Goal: Task Accomplishment & Management: Manage account settings

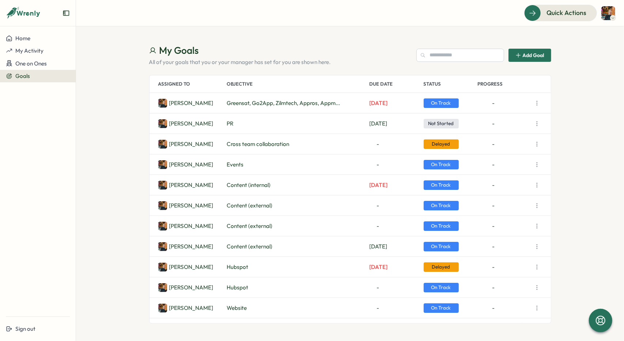
click at [537, 101] on icon "button" at bounding box center [536, 102] width 7 height 7
click at [359, 64] on p "All of your goals that you or your manager has set for you are shown here." at bounding box center [279, 62] width 261 height 8
click at [534, 101] on icon "button" at bounding box center [536, 102] width 7 height 7
click at [324, 36] on section "My Goals All of your goals that you or your manager has set for you are shown h…" at bounding box center [350, 183] width 548 height 314
click at [541, 105] on button "button" at bounding box center [537, 103] width 10 height 10
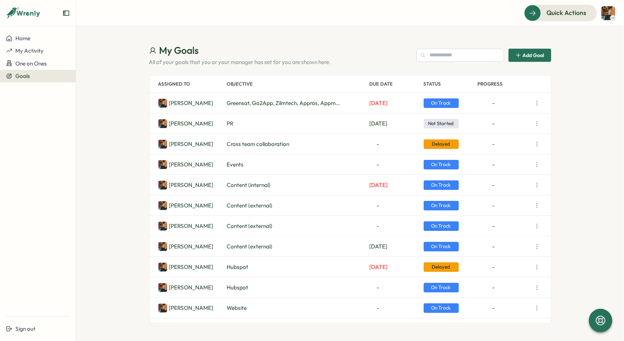
click at [567, 105] on section "My Goals All of your goals that you or your manager has set for you are shown h…" at bounding box center [350, 183] width 548 height 314
click at [538, 106] on icon "button" at bounding box center [536, 102] width 7 height 7
click at [516, 120] on button "View Details" at bounding box center [504, 117] width 47 height 12
click at [376, 103] on span "Jun 30" at bounding box center [379, 103] width 18 height 8
click at [540, 99] on button "button" at bounding box center [537, 103] width 10 height 10
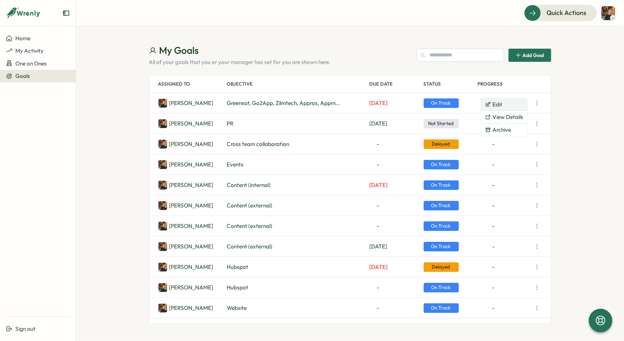
click at [504, 106] on button "Edit" at bounding box center [504, 104] width 47 height 12
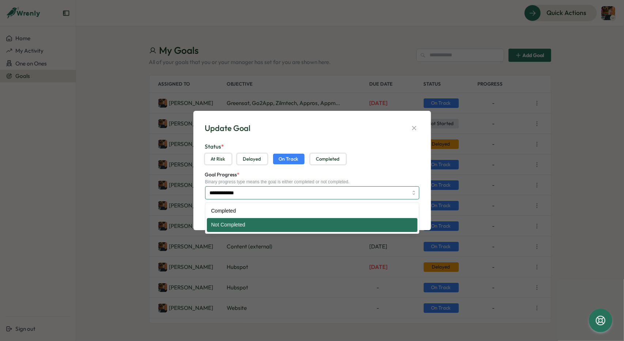
click at [265, 190] on input "**********" at bounding box center [312, 192] width 214 height 13
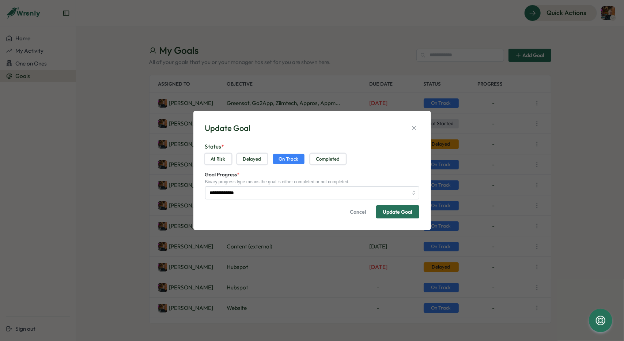
click at [416, 156] on div "At Risk Delayed On Track Completed" at bounding box center [312, 159] width 214 height 11
click at [414, 130] on icon "button" at bounding box center [413, 127] width 7 height 7
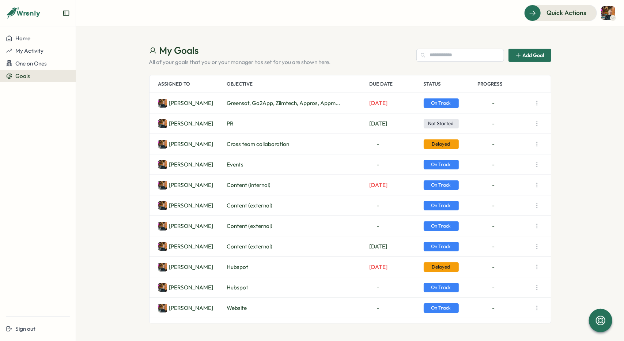
click at [538, 125] on icon "button" at bounding box center [536, 123] width 7 height 7
click at [454, 122] on span "Not Started" at bounding box center [441, 124] width 35 height 10
click at [536, 145] on icon "button" at bounding box center [536, 143] width 7 height 7
click at [514, 159] on button "View Details" at bounding box center [504, 158] width 47 height 12
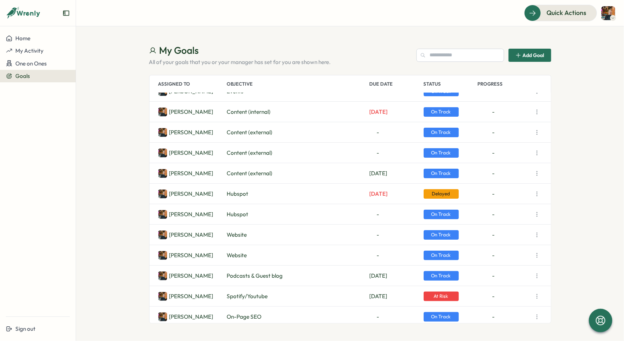
scroll to position [37, 0]
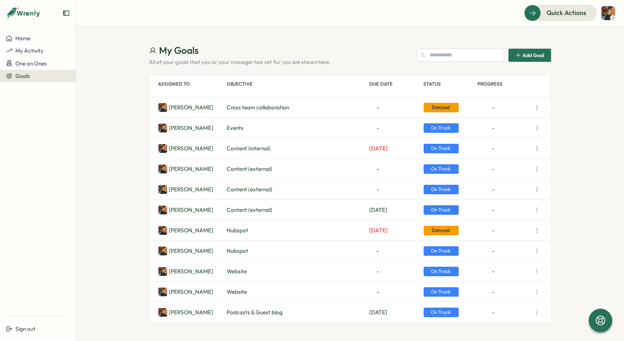
click at [535, 167] on icon "button" at bounding box center [536, 168] width 7 height 7
click at [537, 192] on icon "button" at bounding box center [536, 189] width 7 height 7
click at [508, 205] on button "View Details" at bounding box center [504, 203] width 47 height 12
click at [541, 187] on button "button" at bounding box center [537, 189] width 10 height 10
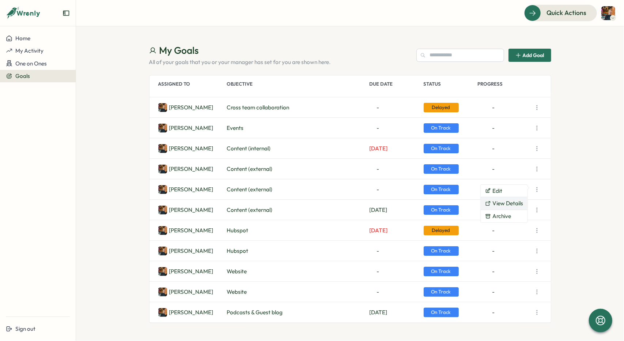
click at [507, 201] on button "View Details" at bounding box center [504, 203] width 47 height 12
click at [539, 186] on icon "button" at bounding box center [536, 189] width 7 height 7
click at [583, 175] on section "My Goals All of your goals that you or your manager has set for you are shown h…" at bounding box center [350, 183] width 548 height 314
click at [539, 189] on icon "button" at bounding box center [536, 189] width 7 height 7
click at [516, 201] on button "View Details" at bounding box center [504, 203] width 47 height 12
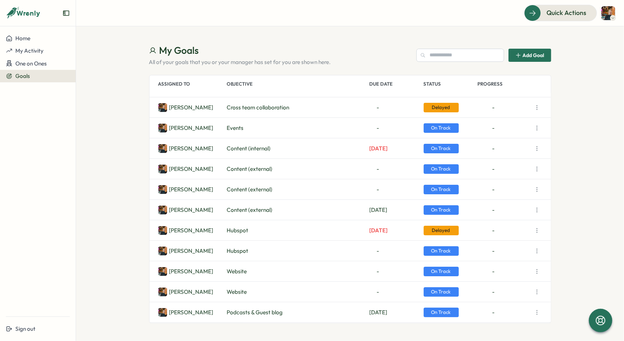
click at [537, 212] on icon "button" at bounding box center [536, 209] width 7 height 7
click at [510, 220] on button "View Details" at bounding box center [504, 223] width 47 height 12
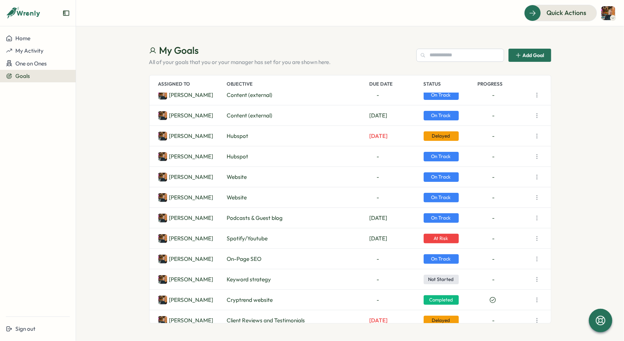
scroll to position [94, 0]
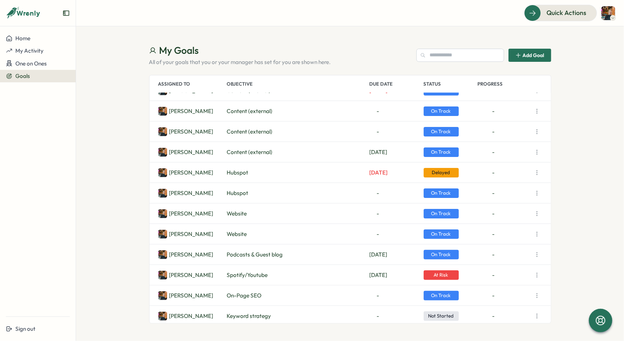
click at [539, 169] on icon "button" at bounding box center [536, 172] width 7 height 7
click at [514, 188] on button "View Details" at bounding box center [504, 186] width 47 height 12
drag, startPoint x: 197, startPoint y: 52, endPoint x: 148, endPoint y: 49, distance: 49.1
click at [148, 49] on section "My Goals All of your goals that you or your manager has set for you are shown h…" at bounding box center [350, 183] width 548 height 314
click at [534, 171] on icon "button" at bounding box center [536, 172] width 7 height 7
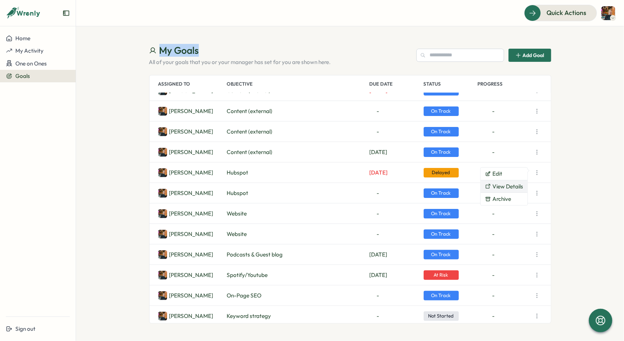
click at [510, 184] on button "View Details" at bounding box center [504, 186] width 47 height 12
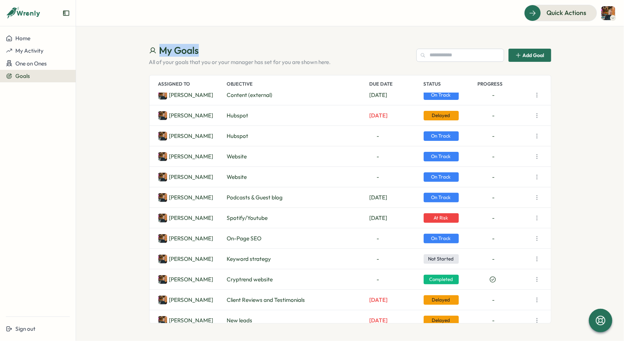
scroll to position [167, 0]
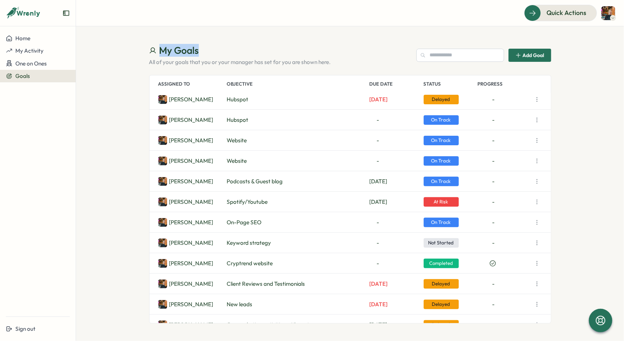
click at [540, 136] on button "button" at bounding box center [537, 140] width 10 height 10
click at [510, 151] on button "View Details" at bounding box center [504, 154] width 47 height 12
click at [581, 141] on section "My Goals All of your goals that you or your manager has set for you are shown h…" at bounding box center [350, 183] width 548 height 314
click at [538, 159] on icon "button" at bounding box center [536, 160] width 7 height 7
click at [522, 171] on button "View Details" at bounding box center [504, 175] width 47 height 12
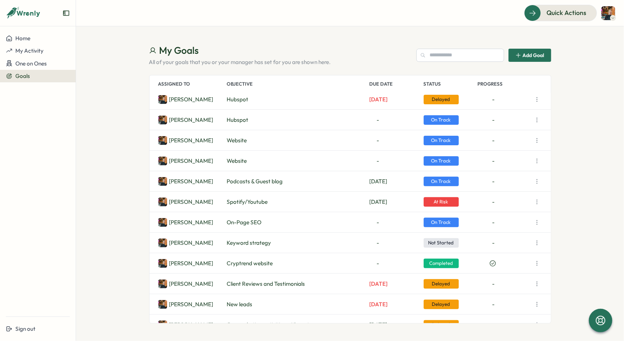
click at [610, 169] on section "My Goals All of your goals that you or your manager has set for you are shown h…" at bounding box center [350, 183] width 548 height 314
drag, startPoint x: 281, startPoint y: 179, endPoint x: 230, endPoint y: 181, distance: 51.2
click at [230, 181] on span "Podcasts & Guest blog" at bounding box center [255, 181] width 56 height 8
drag, startPoint x: 227, startPoint y: 162, endPoint x: 244, endPoint y: 160, distance: 17.6
click at [244, 160] on span "Website" at bounding box center [237, 161] width 20 height 8
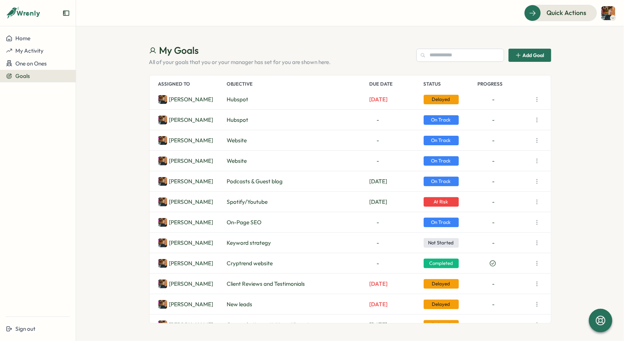
click at [604, 158] on section "My Goals All of your goals that you or your manager has set for you are shown h…" at bounding box center [350, 183] width 548 height 314
click at [539, 201] on icon "button" at bounding box center [536, 201] width 7 height 7
click at [538, 180] on icon "button" at bounding box center [536, 181] width 7 height 7
click at [506, 197] on button "View Details" at bounding box center [504, 195] width 47 height 12
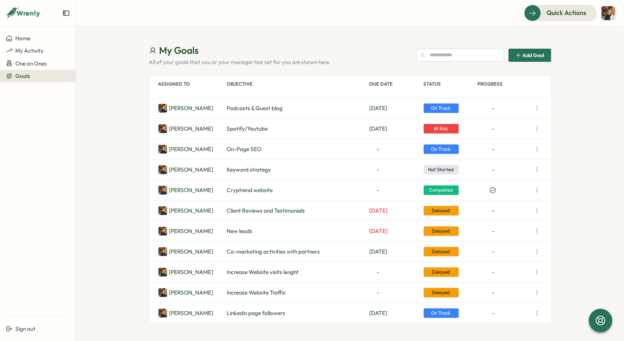
scroll to position [204, 0]
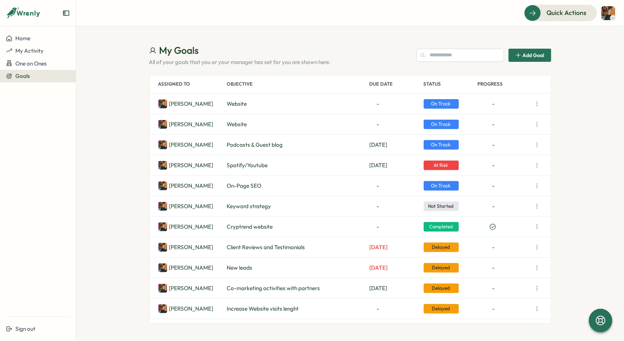
click at [539, 182] on icon "button" at bounding box center [536, 185] width 7 height 7
click at [592, 152] on section "My Goals All of your goals that you or your manager has set for you are shown h…" at bounding box center [350, 183] width 548 height 314
click at [535, 162] on icon "button" at bounding box center [536, 165] width 7 height 7
click at [503, 178] on button "View Details" at bounding box center [504, 179] width 47 height 12
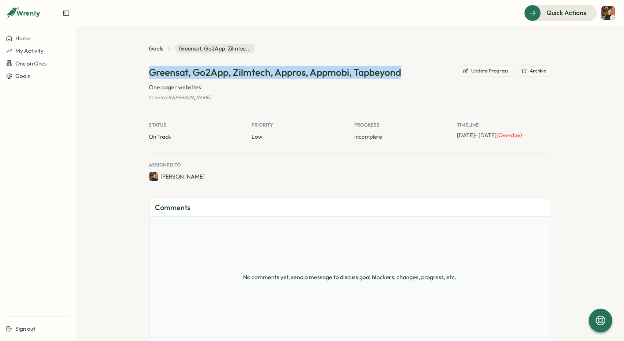
drag, startPoint x: 148, startPoint y: 74, endPoint x: 401, endPoint y: 70, distance: 253.3
click at [401, 70] on div "Greensat, Go2App, Zilmtech, Appros, Appmobi, Tapbeyond Update Progress Archive" at bounding box center [350, 72] width 402 height 15
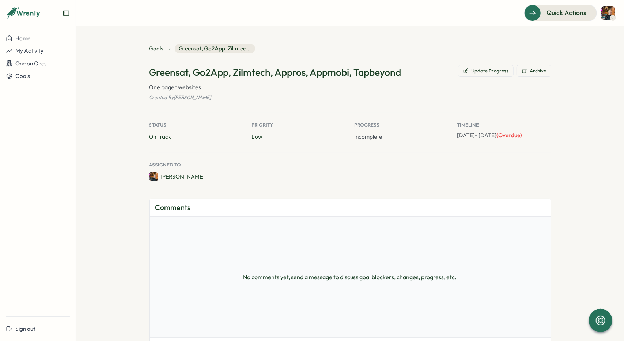
click at [189, 123] on p "Status" at bounding box center [196, 125] width 94 height 7
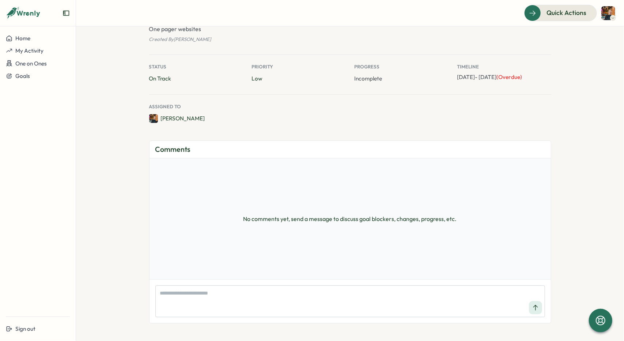
scroll to position [64, 0]
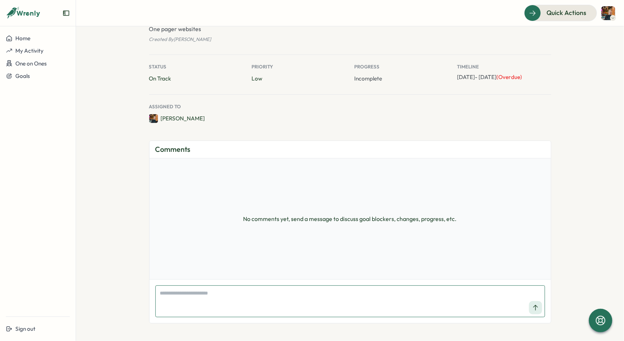
click at [398, 295] on textarea at bounding box center [350, 301] width 390 height 32
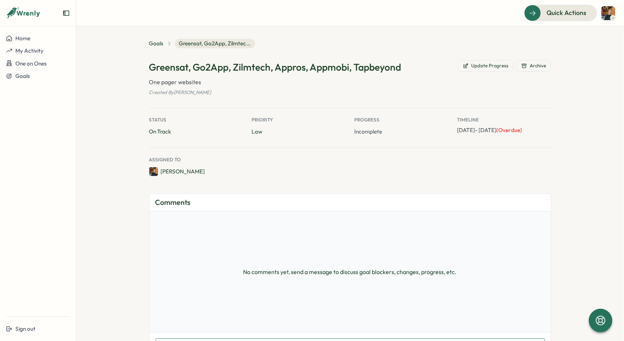
scroll to position [0, 0]
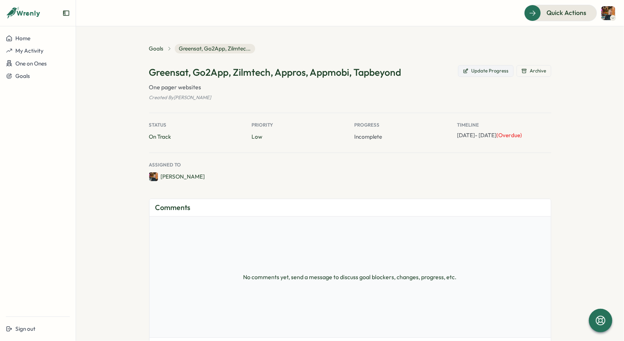
click at [472, 72] on span "Update Progress" at bounding box center [490, 71] width 37 height 7
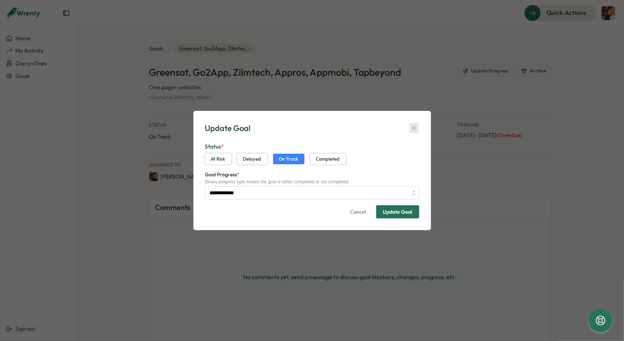
click at [416, 126] on icon "button" at bounding box center [413, 127] width 7 height 7
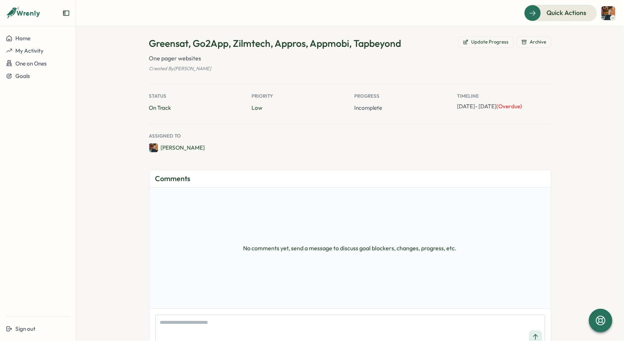
scroll to position [64, 0]
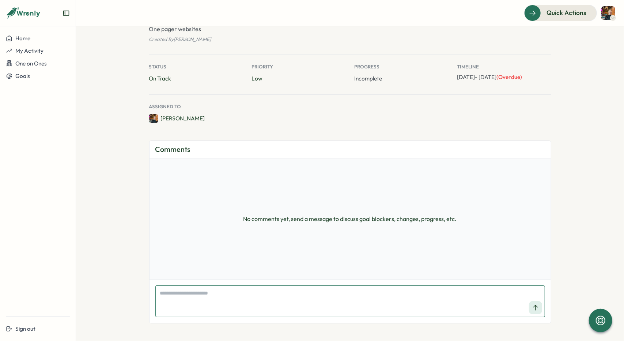
click at [196, 297] on textarea at bounding box center [350, 301] width 390 height 32
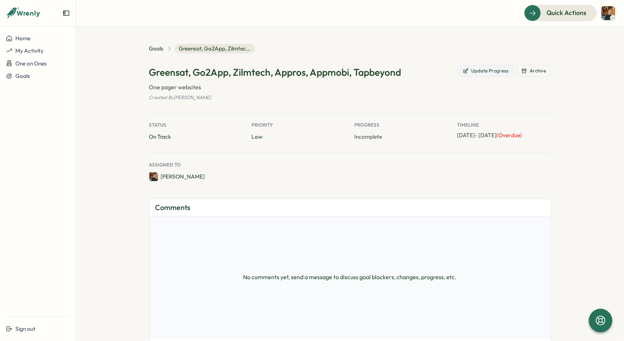
click at [484, 74] on button "Update Progress" at bounding box center [486, 71] width 56 height 12
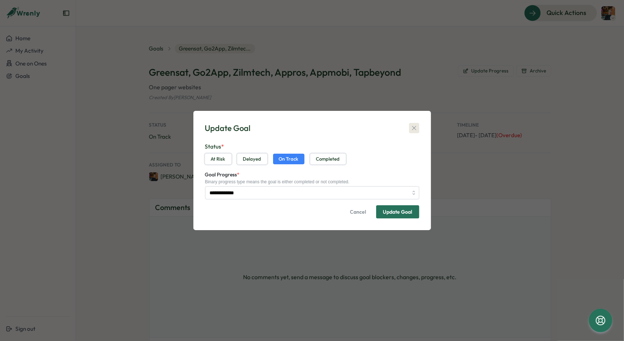
click at [416, 130] on icon "button" at bounding box center [413, 127] width 7 height 7
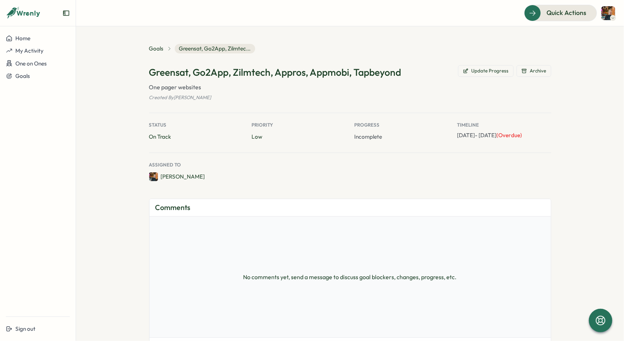
click at [492, 139] on p "Apr 01, 2025 - Jun 30, 2025 (Overdue)" at bounding box center [504, 135] width 94 height 8
type textarea "*"
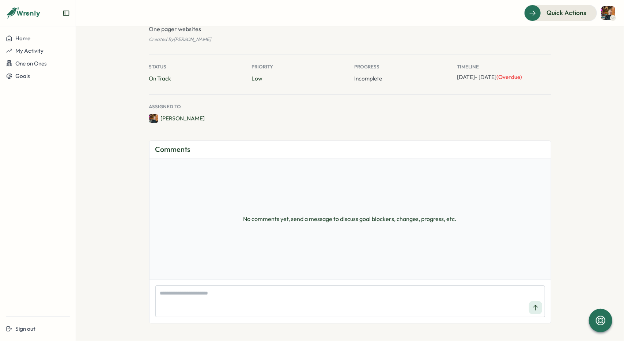
click at [212, 281] on div at bounding box center [349, 301] width 401 height 44
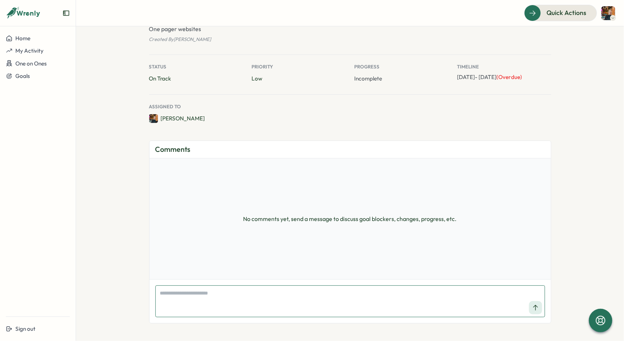
click at [219, 310] on textarea at bounding box center [350, 301] width 390 height 32
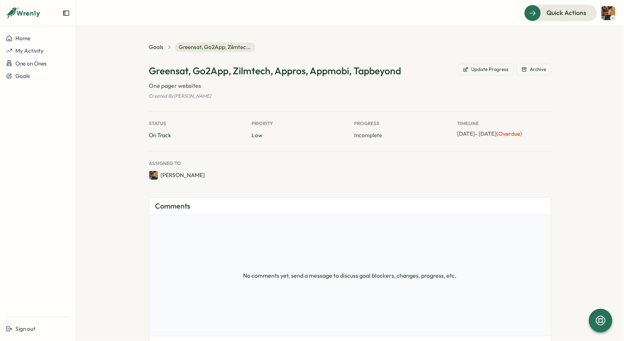
scroll to position [0, 0]
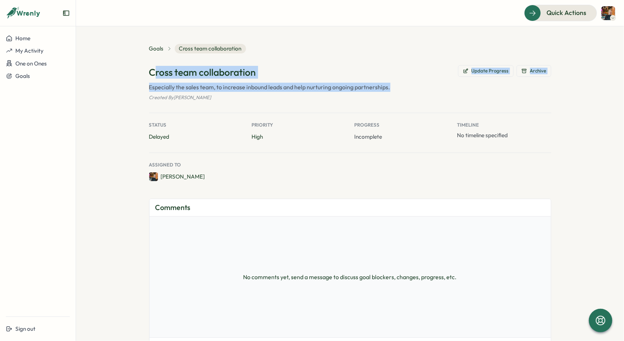
drag, startPoint x: 406, startPoint y: 88, endPoint x: 151, endPoint y: 75, distance: 255.4
click at [151, 75] on div "Cross team collaboration Update Progress Archive Especially the sales team, to …" at bounding box center [350, 83] width 402 height 36
click at [326, 59] on div "Goals Cross team collaboration Cross team collaboration Update Progress Archive…" at bounding box center [350, 212] width 402 height 337
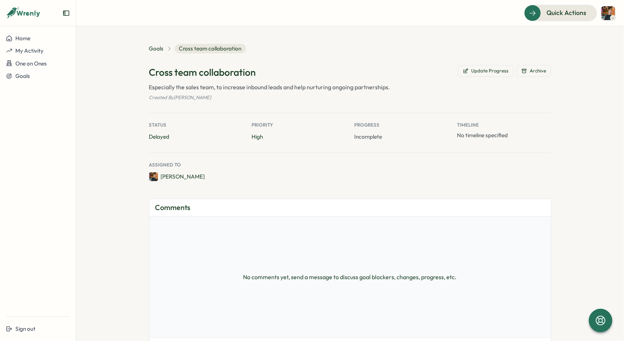
type textarea "*"
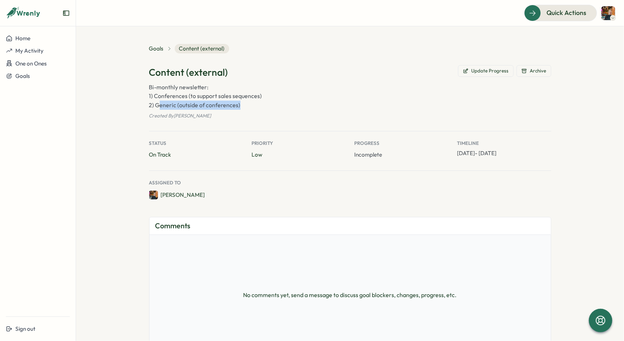
drag, startPoint x: 260, startPoint y: 103, endPoint x: 157, endPoint y: 101, distance: 103.5
click at [157, 101] on p "Bi-monthly newsletter: 1) Conferences (to support sales sequences) 2) Generic (…" at bounding box center [350, 96] width 402 height 27
click at [171, 120] on div "Content (external) Update Progress Archive Bi-monthly newsletter: 1) Conference…" at bounding box center [350, 132] width 402 height 134
drag, startPoint x: 152, startPoint y: 105, endPoint x: 265, endPoint y: 107, distance: 113.7
click at [265, 107] on p "Bi-monthly newsletter: 1) Conferences (to support sales sequences) 2) Generic (…" at bounding box center [350, 96] width 402 height 27
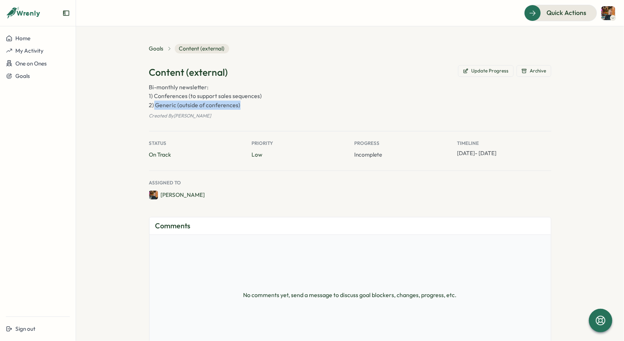
click at [265, 108] on p "Bi-monthly newsletter: 1) Conferences (to support sales sequences) 2) Generic (…" at bounding box center [350, 96] width 402 height 27
type textarea "*"
click at [237, 104] on p "Bi-monthly newsletter: 1) Conferences (to support sales sequences) 2) Generic (…" at bounding box center [350, 96] width 402 height 27
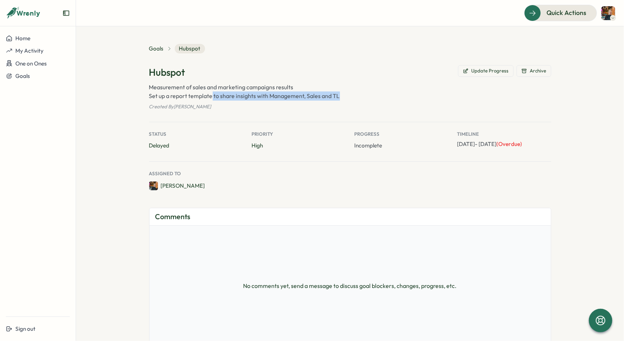
drag, startPoint x: 338, startPoint y: 92, endPoint x: 211, endPoint y: 96, distance: 127.2
click at [211, 96] on p "Measurement of sales and marketing campaigns results Set up a report template t…" at bounding box center [350, 92] width 402 height 18
drag, startPoint x: 148, startPoint y: 96, endPoint x: 346, endPoint y: 100, distance: 197.4
click at [346, 100] on p "Measurement of sales and marketing campaigns results Set up a report template t…" at bounding box center [350, 92] width 402 height 18
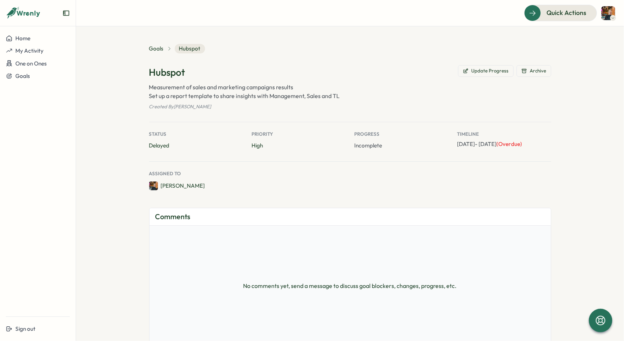
click at [347, 107] on p "Created By [PERSON_NAME]" at bounding box center [350, 106] width 402 height 7
click at [156, 48] on span "Goals" at bounding box center [156, 49] width 15 height 8
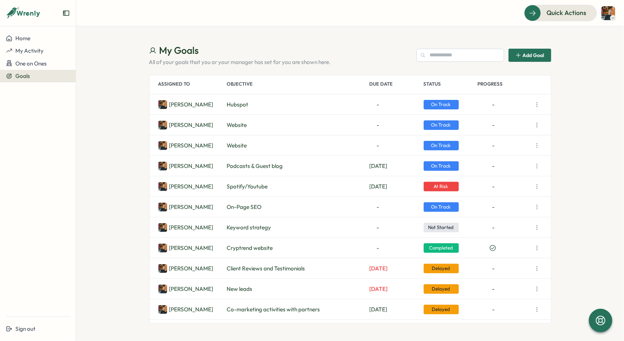
scroll to position [110, 0]
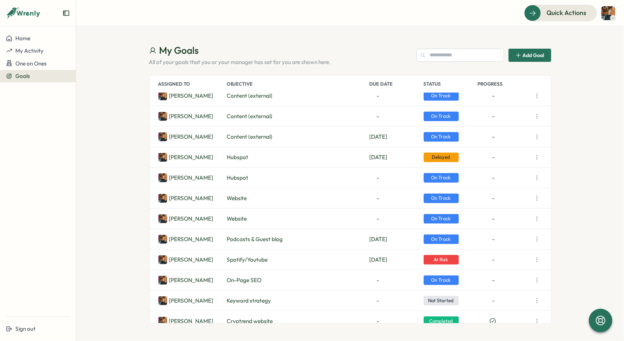
click at [537, 181] on icon "button" at bounding box center [536, 177] width 7 height 7
click at [504, 191] on button "View Details" at bounding box center [504, 191] width 47 height 12
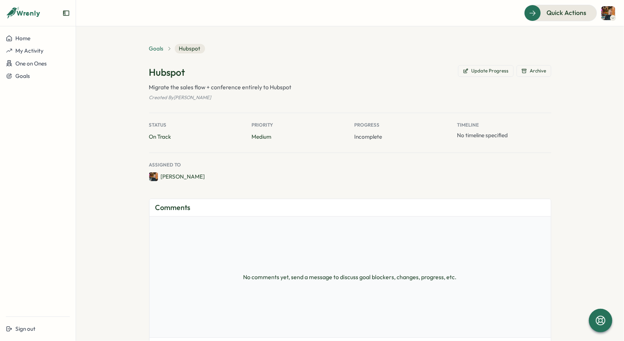
click at [155, 50] on span "Goals" at bounding box center [156, 49] width 15 height 8
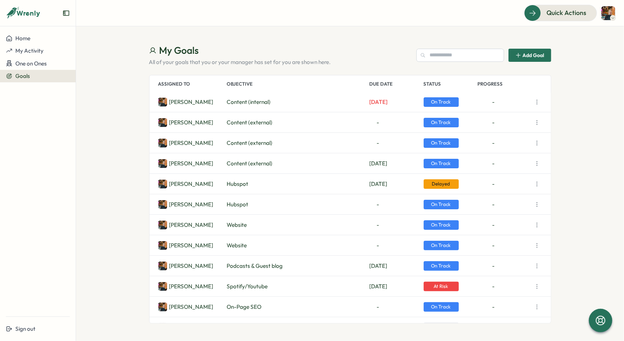
scroll to position [94, 0]
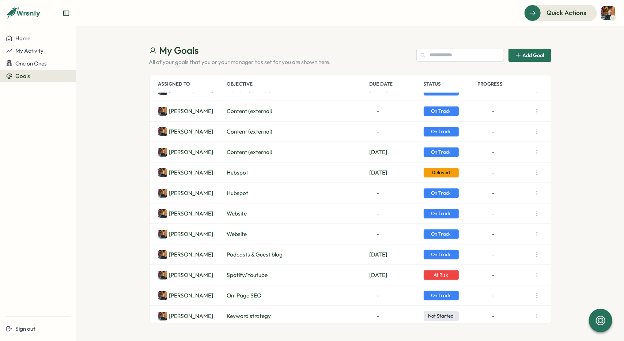
click at [535, 152] on icon "button" at bounding box center [536, 151] width 7 height 7
click at [599, 156] on section "My Goals All of your goals that you or your manager has set for you are shown h…" at bounding box center [350, 183] width 548 height 314
click at [557, 159] on section "My Goals All of your goals that you or your manager has set for you are shown h…" at bounding box center [350, 183] width 548 height 314
click at [537, 171] on icon "button" at bounding box center [537, 172] width 0 height 4
click at [572, 157] on section "My Goals All of your goals that you or your manager has set for you are shown h…" at bounding box center [350, 183] width 548 height 314
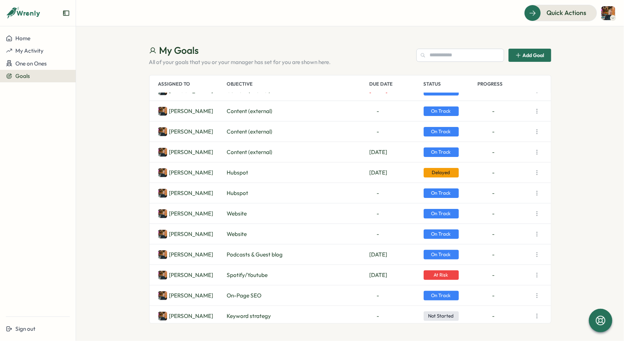
click at [540, 194] on icon "button" at bounding box center [536, 192] width 7 height 7
click at [509, 205] on button "View Details" at bounding box center [504, 207] width 47 height 12
click at [538, 169] on button "button" at bounding box center [537, 172] width 10 height 10
click at [564, 189] on section "My Goals All of your goals that you or your manager has set for you are shown h…" at bounding box center [350, 183] width 548 height 314
click at [540, 193] on icon "button" at bounding box center [536, 192] width 7 height 7
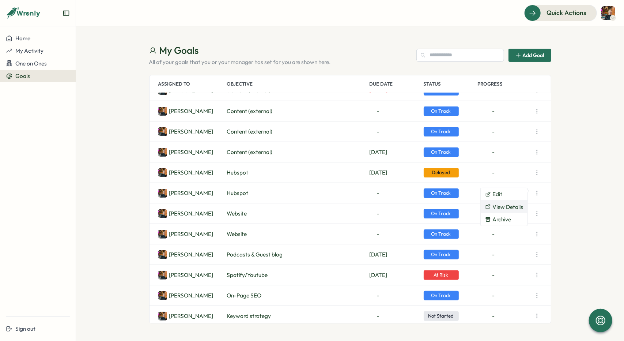
click at [512, 205] on button "View Details" at bounding box center [504, 207] width 47 height 12
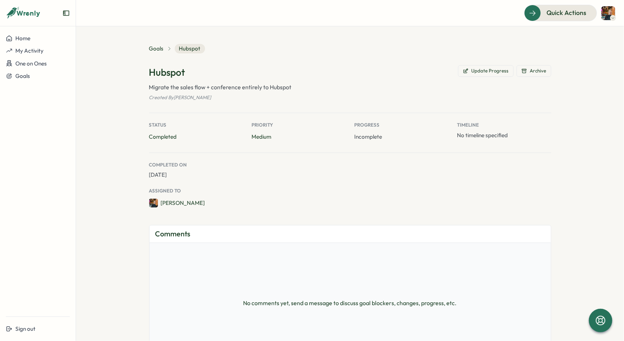
type textarea "*"
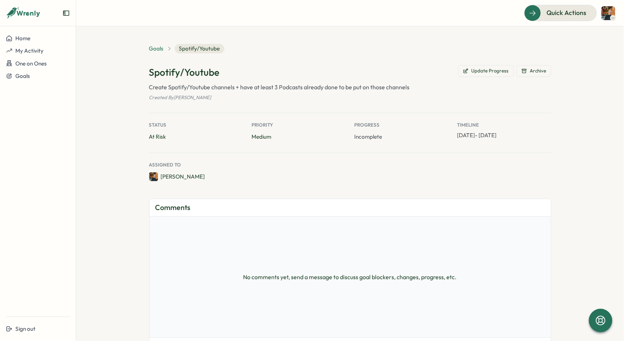
click at [157, 49] on span "Goals" at bounding box center [156, 49] width 15 height 8
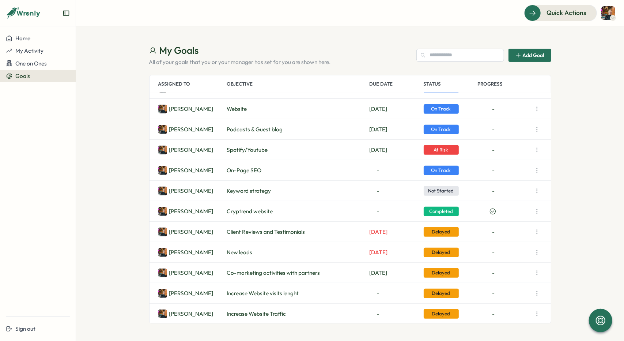
scroll to position [241, 0]
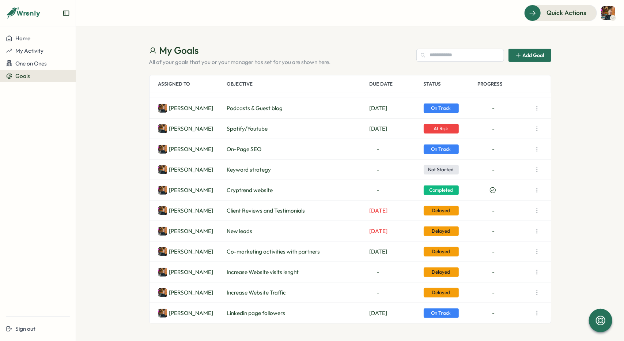
click at [537, 147] on icon "button" at bounding box center [536, 148] width 7 height 7
click at [507, 163] on button "View Details" at bounding box center [504, 163] width 47 height 12
click at [537, 168] on icon "button" at bounding box center [536, 169] width 7 height 7
click at [507, 183] on button "View Details" at bounding box center [504, 183] width 47 height 12
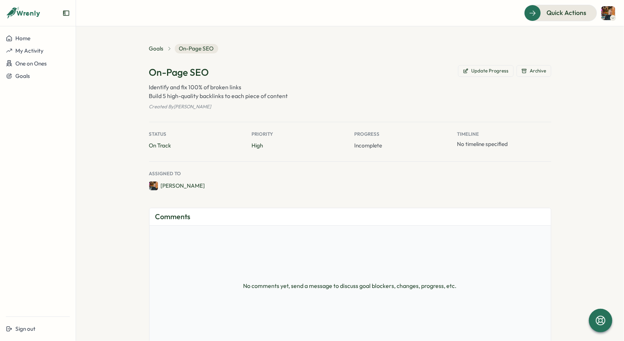
type textarea "*"
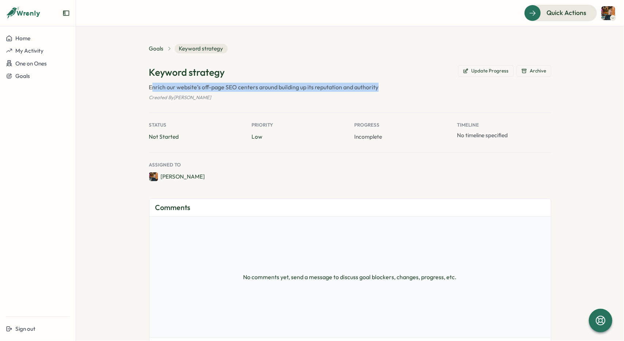
drag, startPoint x: 395, startPoint y: 86, endPoint x: 149, endPoint y: 86, distance: 246.4
click at [149, 86] on p "Enrich our website’s off-page SEO centers around building up its reputation and…" at bounding box center [350, 87] width 402 height 9
click at [299, 91] on p "Enrich our website’s off-page SEO centers around building up its reputation and…" at bounding box center [350, 87] width 402 height 9
drag, startPoint x: 152, startPoint y: 75, endPoint x: 332, endPoint y: 91, distance: 180.5
click at [332, 91] on div "Keyword strategy Update Progress Archive Enrich our website’s off-page SEO cent…" at bounding box center [350, 83] width 402 height 36
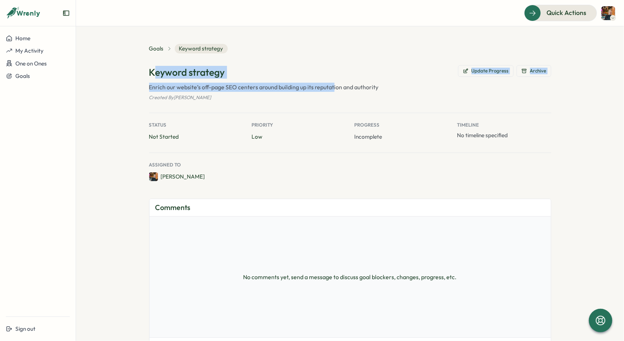
click at [332, 91] on p "Enrich our website’s off-page SEO centers around building up its reputation and…" at bounding box center [350, 87] width 402 height 9
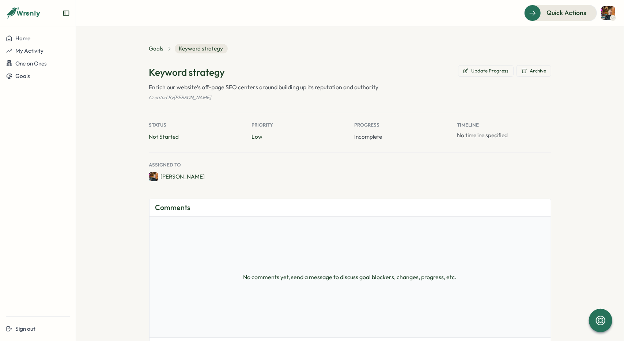
type textarea "*"
click at [152, 47] on span "Goals" at bounding box center [156, 49] width 15 height 8
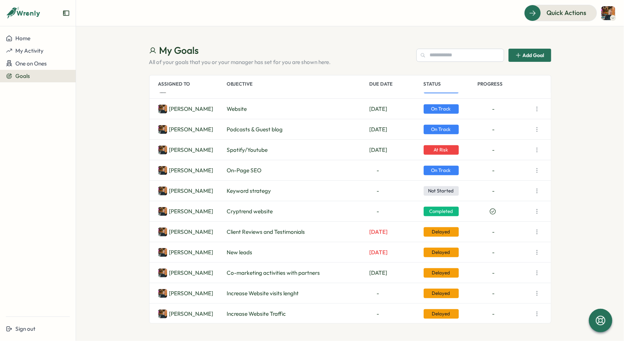
scroll to position [241, 0]
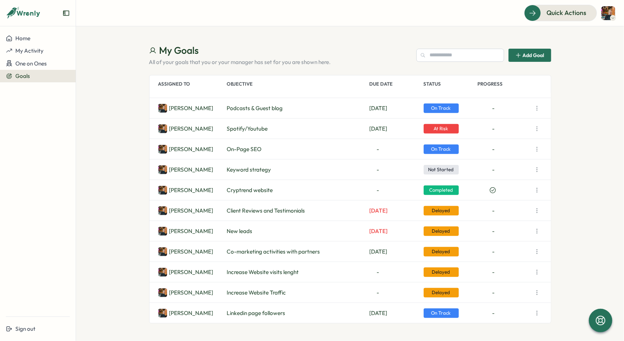
click at [536, 210] on icon "button" at bounding box center [536, 210] width 7 height 7
click at [568, 159] on section "My Goals All of your goals that you or your manager has set for you are shown h…" at bounding box center [350, 183] width 548 height 314
click at [535, 211] on icon "button" at bounding box center [536, 210] width 7 height 7
click at [500, 226] on button "View Details" at bounding box center [504, 224] width 47 height 12
click at [537, 229] on icon "button" at bounding box center [537, 231] width 0 height 4
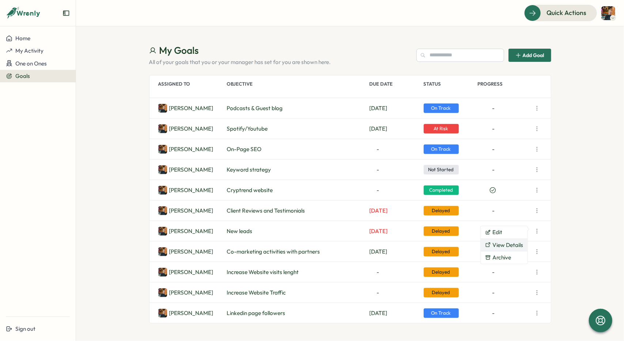
click at [511, 246] on button "View Details" at bounding box center [504, 245] width 47 height 12
click at [534, 228] on icon "button" at bounding box center [536, 230] width 7 height 7
click at [511, 244] on button "View Details" at bounding box center [504, 245] width 47 height 12
click at [537, 250] on icon "button" at bounding box center [536, 251] width 7 height 7
click at [497, 266] on button "View Details" at bounding box center [504, 265] width 47 height 12
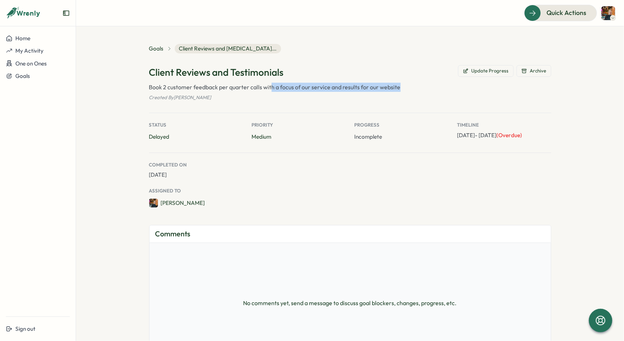
drag, startPoint x: 401, startPoint y: 89, endPoint x: 269, endPoint y: 90, distance: 132.0
click at [269, 90] on p "Book 2 customer feedback per quarter calls with a focus of our service and resu…" at bounding box center [350, 87] width 402 height 9
click at [289, 95] on p "Created By Anastasiya Muchkayev" at bounding box center [350, 97] width 402 height 7
type textarea "*"
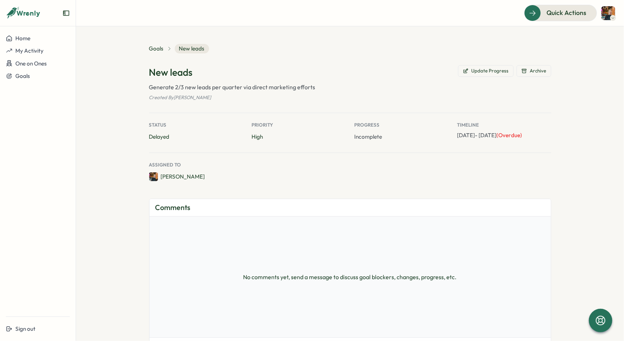
type textarea "*"
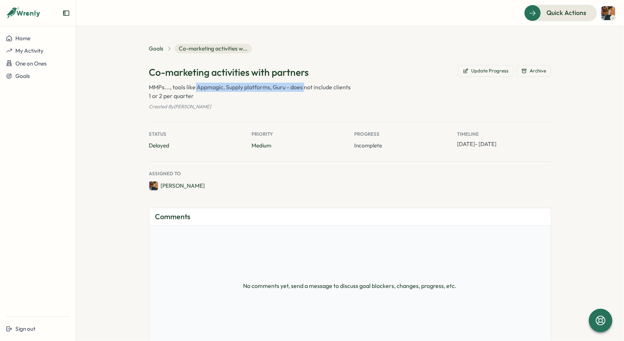
drag, startPoint x: 192, startPoint y: 86, endPoint x: 303, endPoint y: 86, distance: 111.1
click at [303, 86] on p "MMPs..., tools like Appmagic, Supply platforms, Guru - does not include clients…" at bounding box center [350, 92] width 402 height 18
click at [299, 110] on div "Co-marketing activities with partners Update Progress Archive MMPs..., tools li…" at bounding box center [350, 127] width 402 height 125
drag, startPoint x: 194, startPoint y: 84, endPoint x: 234, endPoint y: 85, distance: 40.2
click at [234, 85] on p "MMPs..., tools like Appmagic, Supply platforms, Guru - does not include clients…" at bounding box center [350, 92] width 402 height 18
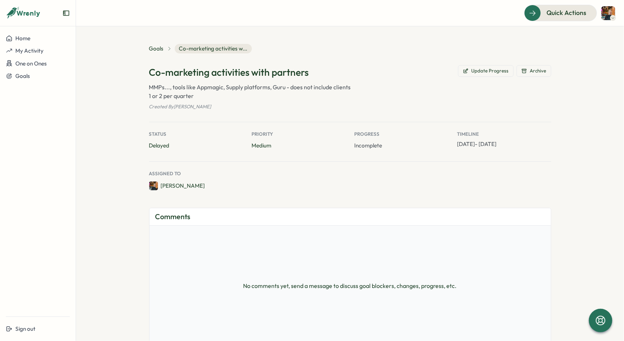
click at [226, 101] on div "Co-marketing activities with partners Update Progress Archive MMPs..., tools li…" at bounding box center [350, 87] width 402 height 45
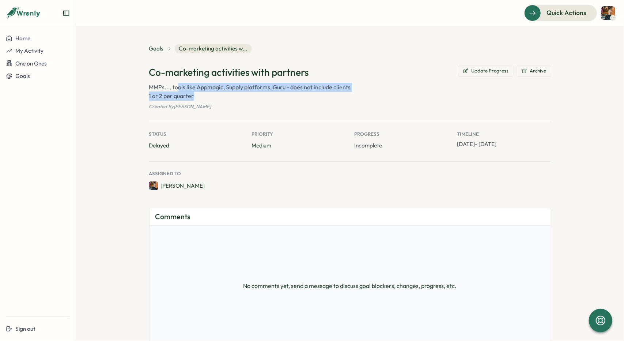
drag, startPoint x: 211, startPoint y: 98, endPoint x: 177, endPoint y: 91, distance: 34.3
click at [177, 91] on p "MMPs..., tools like Appmagic, Supply platforms, Guru - does not include clients…" at bounding box center [350, 92] width 402 height 18
click at [254, 96] on p "MMPs..., tools like Appmagic, Supply platforms, Guru - does not include clients…" at bounding box center [350, 92] width 402 height 18
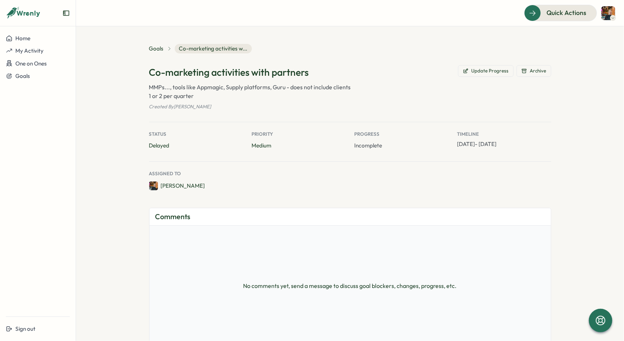
drag, startPoint x: 230, startPoint y: 105, endPoint x: 183, endPoint y: 105, distance: 47.2
click at [183, 105] on p "Created By [PERSON_NAME]" at bounding box center [350, 106] width 402 height 7
click at [192, 95] on p "MMPs..., tools like Appmagic, Supply platforms, Guru - does not include clients…" at bounding box center [350, 92] width 402 height 18
click at [152, 51] on span "Goals" at bounding box center [156, 49] width 15 height 8
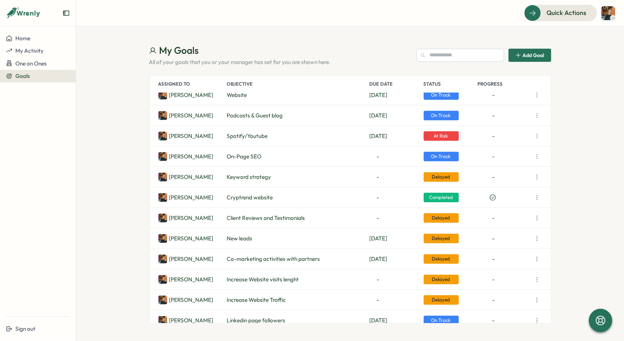
scroll to position [241, 0]
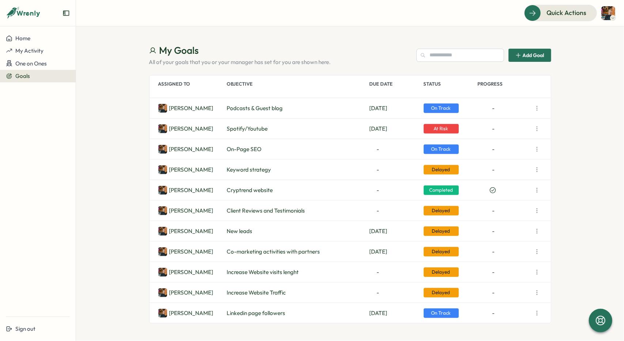
click at [538, 270] on icon "button" at bounding box center [536, 271] width 7 height 7
click at [518, 284] on button "View Details" at bounding box center [504, 286] width 47 height 12
click at [537, 291] on icon "button" at bounding box center [536, 292] width 7 height 7
click at [509, 306] on button "View Details" at bounding box center [504, 306] width 47 height 12
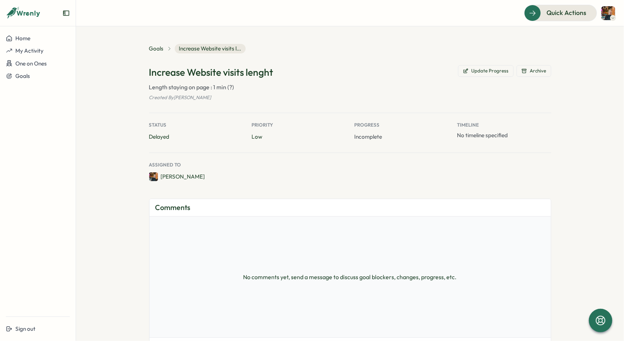
type textarea "*"
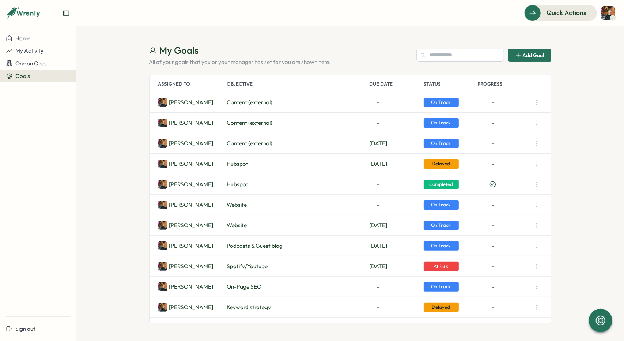
scroll to position [241, 0]
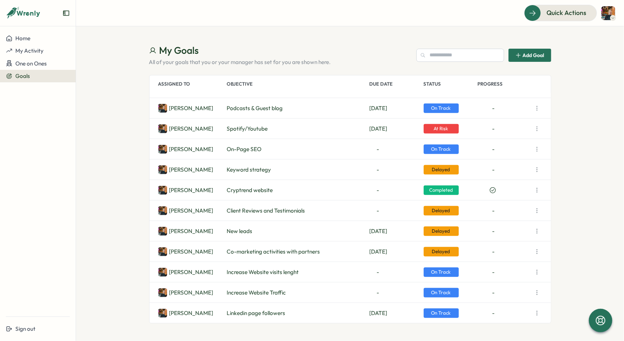
click at [538, 313] on icon "button" at bounding box center [536, 312] width 7 height 7
click at [518, 329] on button "Archive" at bounding box center [504, 334] width 47 height 12
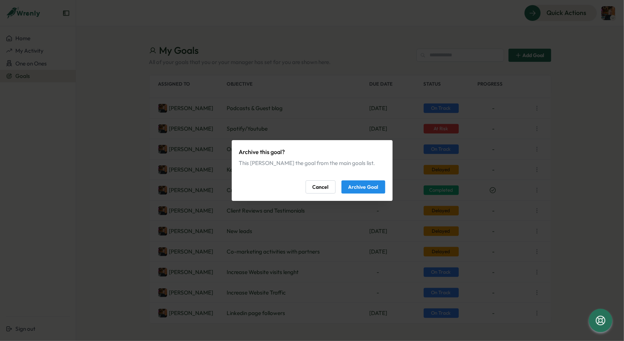
click at [316, 186] on span "Cancel" at bounding box center [321, 187] width 16 height 12
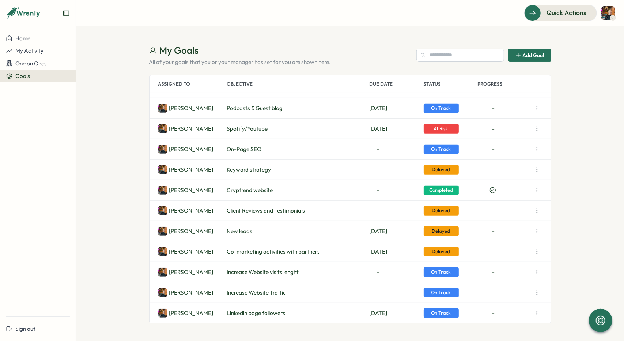
click at [540, 312] on icon "button" at bounding box center [536, 312] width 7 height 7
click at [497, 319] on button "View Details" at bounding box center [504, 321] width 47 height 12
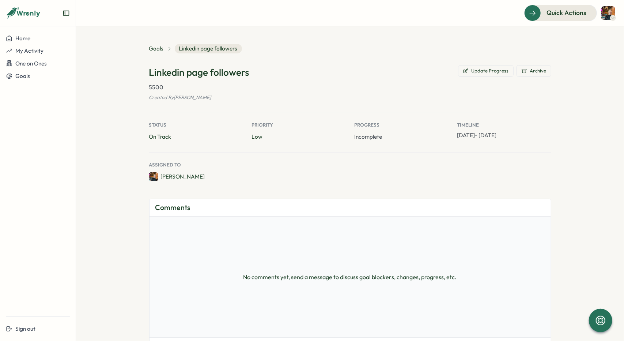
type textarea "*"
